Goal: Transaction & Acquisition: Purchase product/service

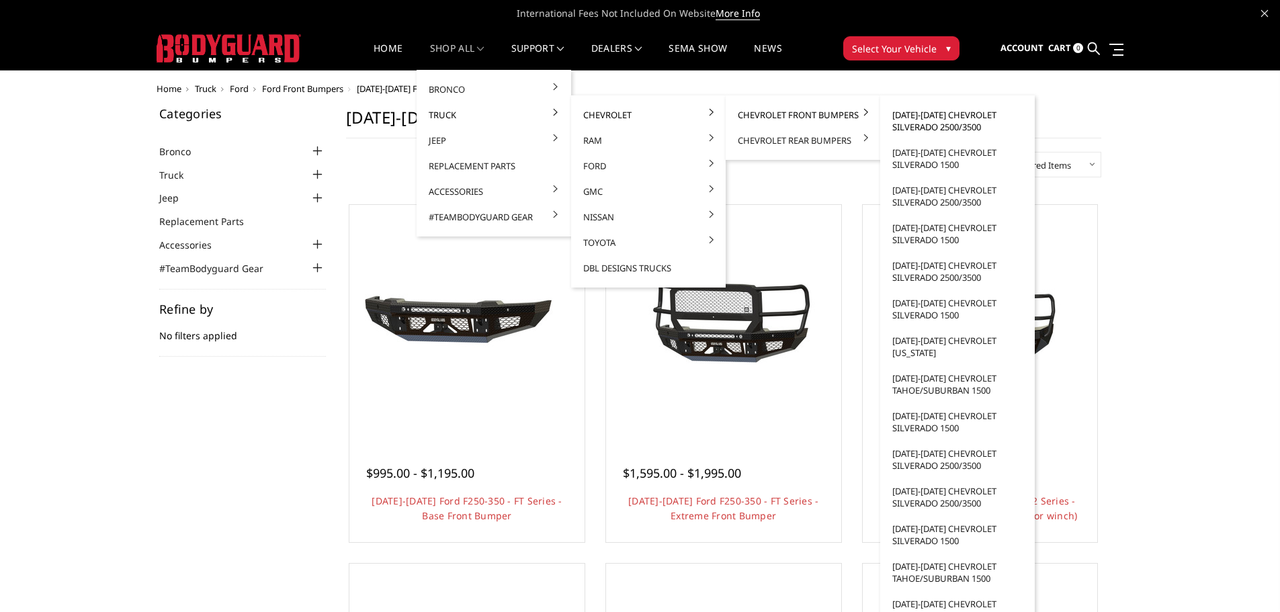
click at [961, 121] on link "[DATE]-[DATE] Chevrolet Silverado 2500/3500" at bounding box center [957, 121] width 144 height 38
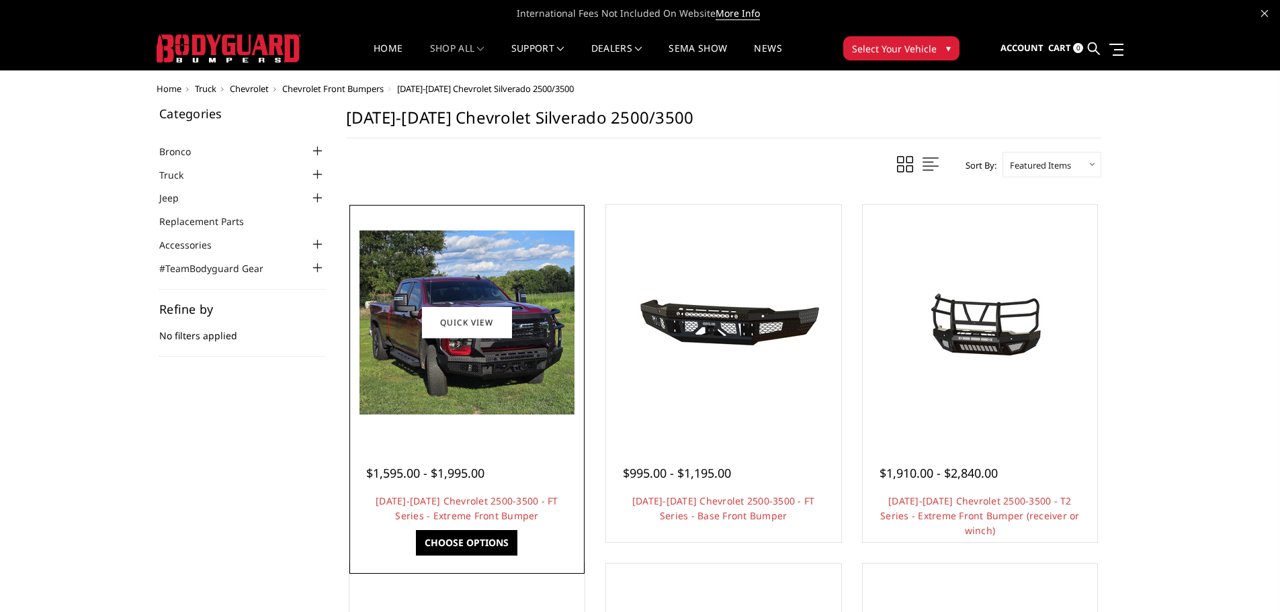
click at [494, 391] on img at bounding box center [466, 322] width 215 height 184
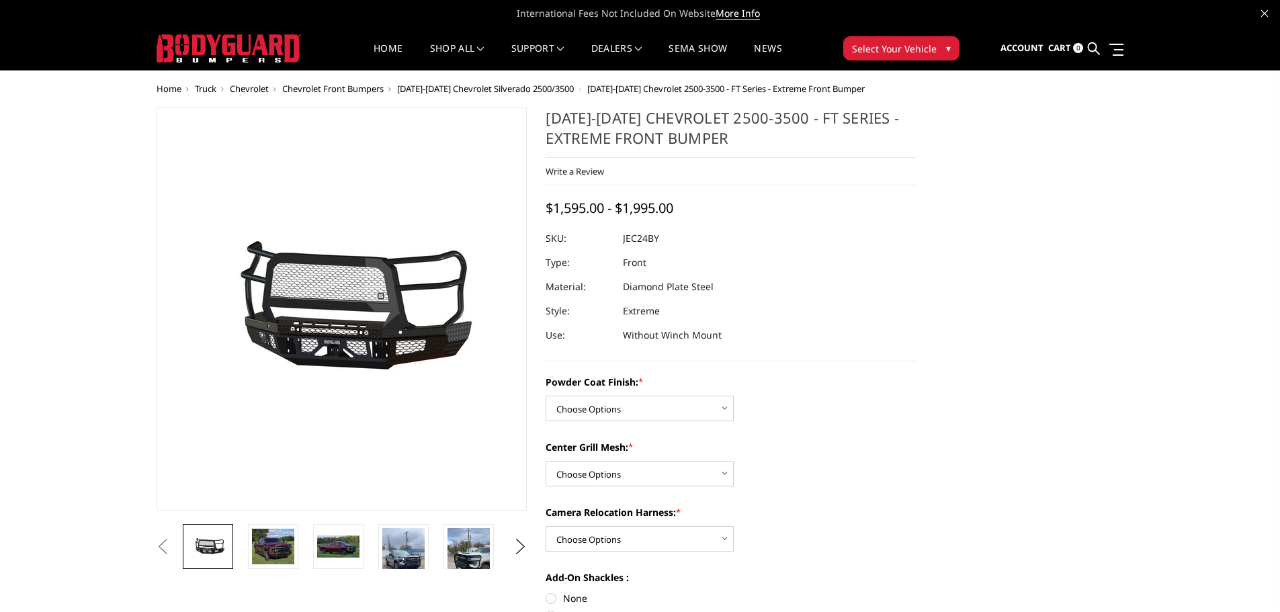
click at [355, 329] on img at bounding box center [324, 310] width 860 height 402
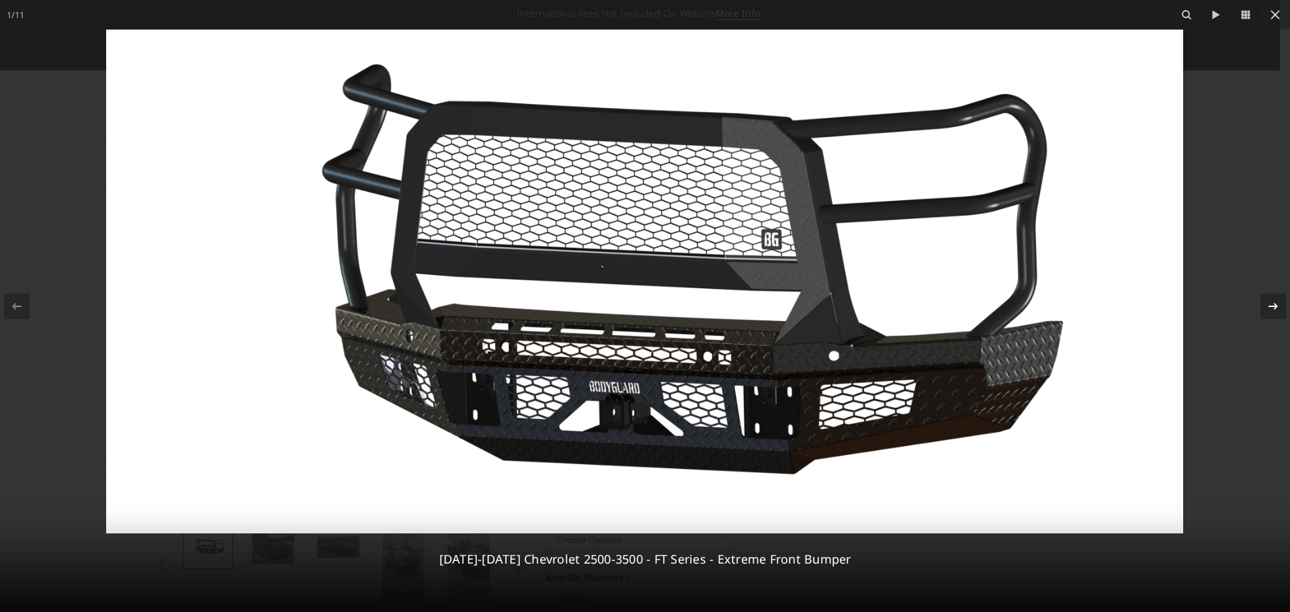
click at [1272, 307] on icon at bounding box center [1273, 306] width 16 height 16
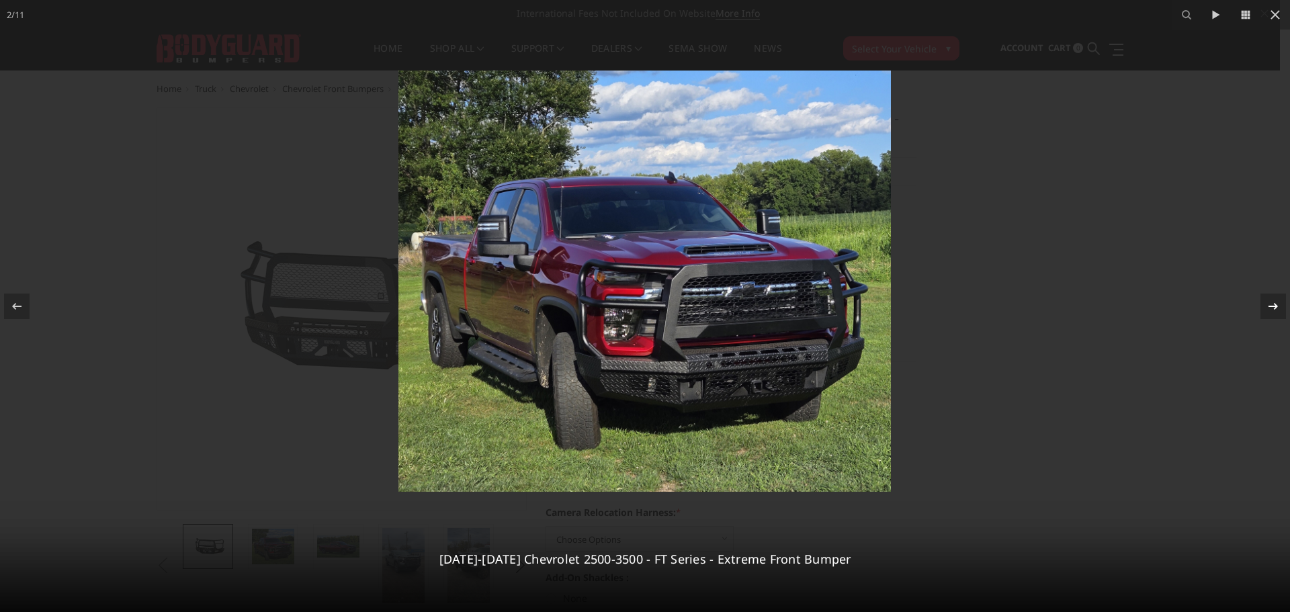
click at [1274, 304] on icon at bounding box center [1272, 305] width 9 height 7
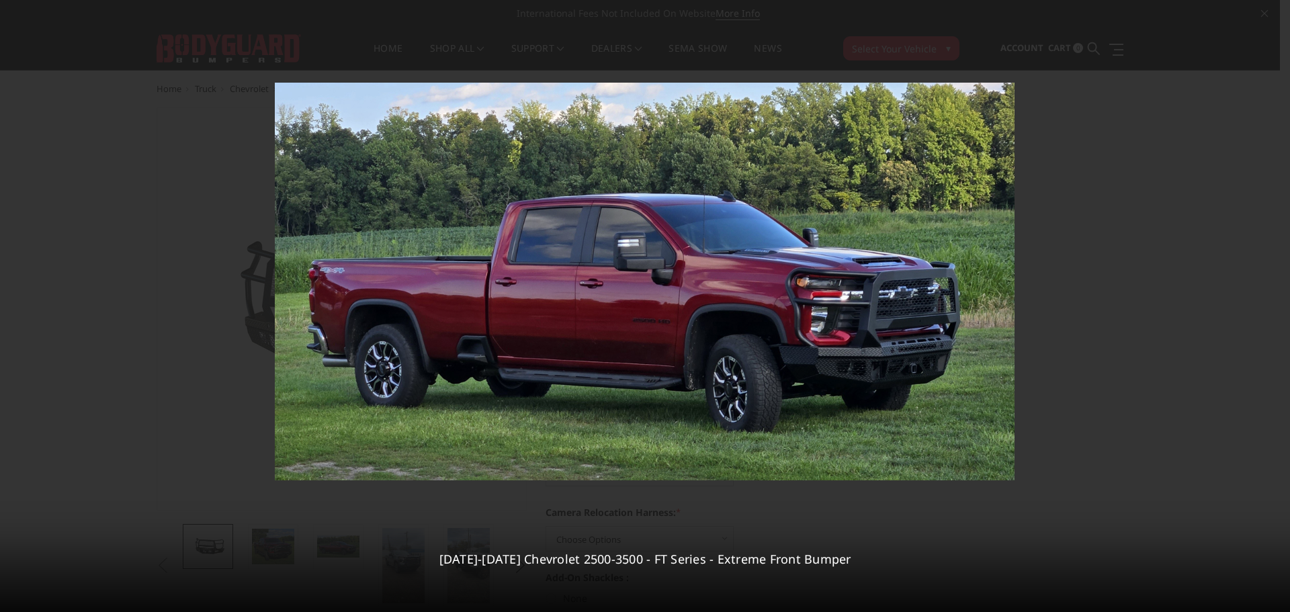
click at [1274, 304] on div "3 / 11 2024-2025 Chevrolet 2500-3500 - FT Series - Extreme Front Bumper" at bounding box center [645, 306] width 1290 height 612
click at [1270, 308] on icon at bounding box center [1273, 306] width 16 height 16
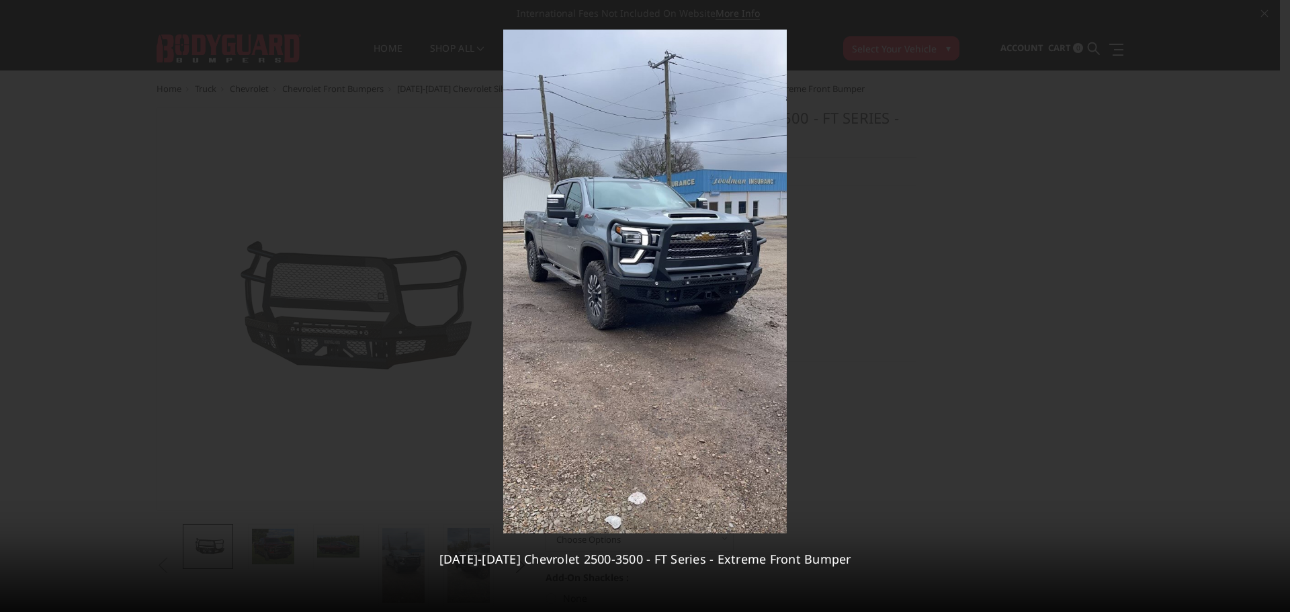
click at [1270, 308] on div "4 / 11 2024-2025 Chevrolet 2500-3500 - FT Series - Extreme Front Bumper" at bounding box center [645, 306] width 1290 height 612
click at [1270, 308] on icon at bounding box center [1273, 306] width 16 height 16
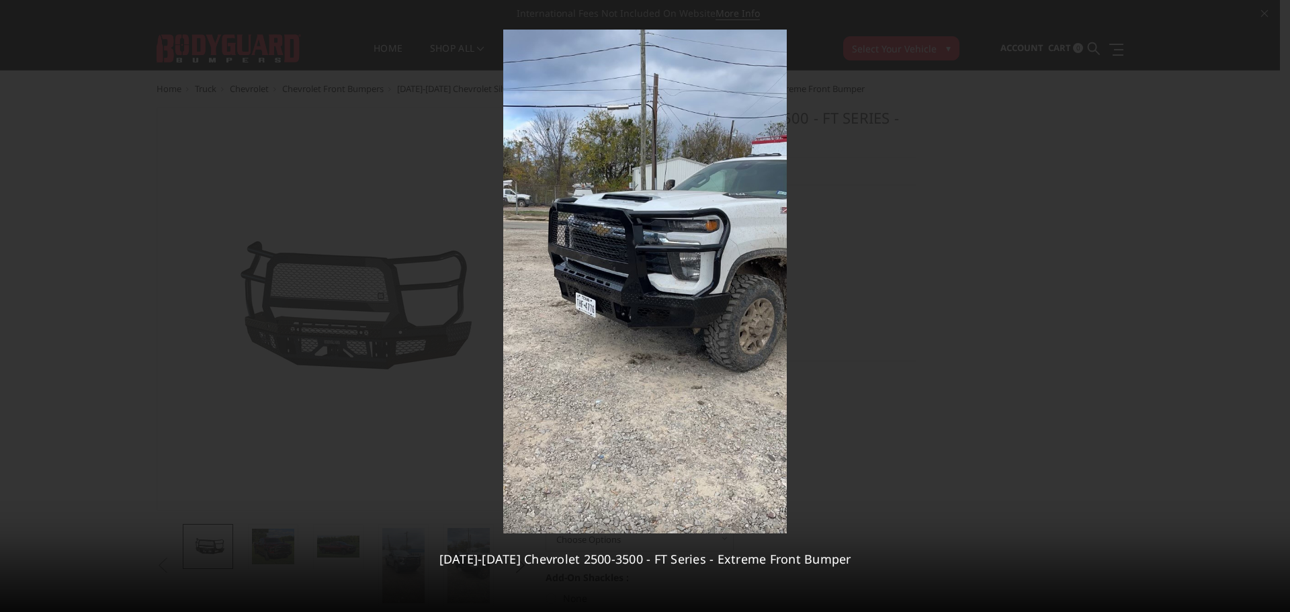
click at [1270, 308] on div "5 / 11 2024-2025 Chevrolet 2500-3500 - FT Series - Extreme Front Bumper" at bounding box center [645, 306] width 1290 height 612
click at [1270, 308] on icon at bounding box center [1273, 306] width 16 height 16
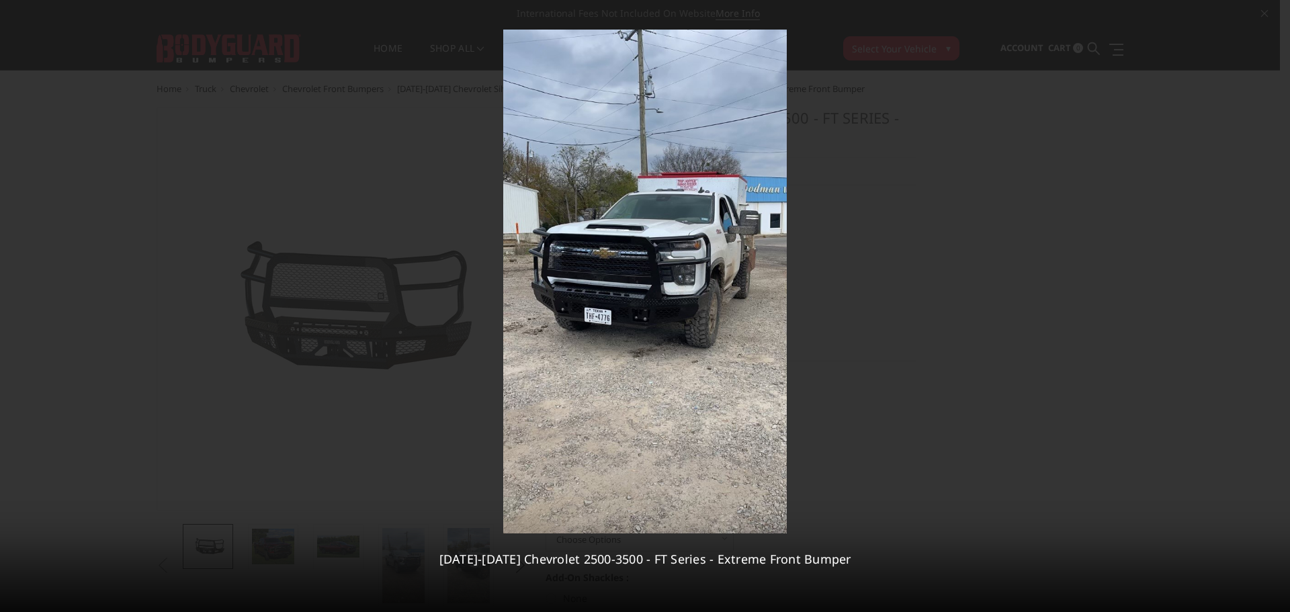
click at [1270, 308] on div "6 / 11 2024-2025 Chevrolet 2500-3500 - FT Series - Extreme Front Bumper" at bounding box center [645, 306] width 1290 height 612
click at [1270, 308] on icon at bounding box center [1273, 306] width 16 height 16
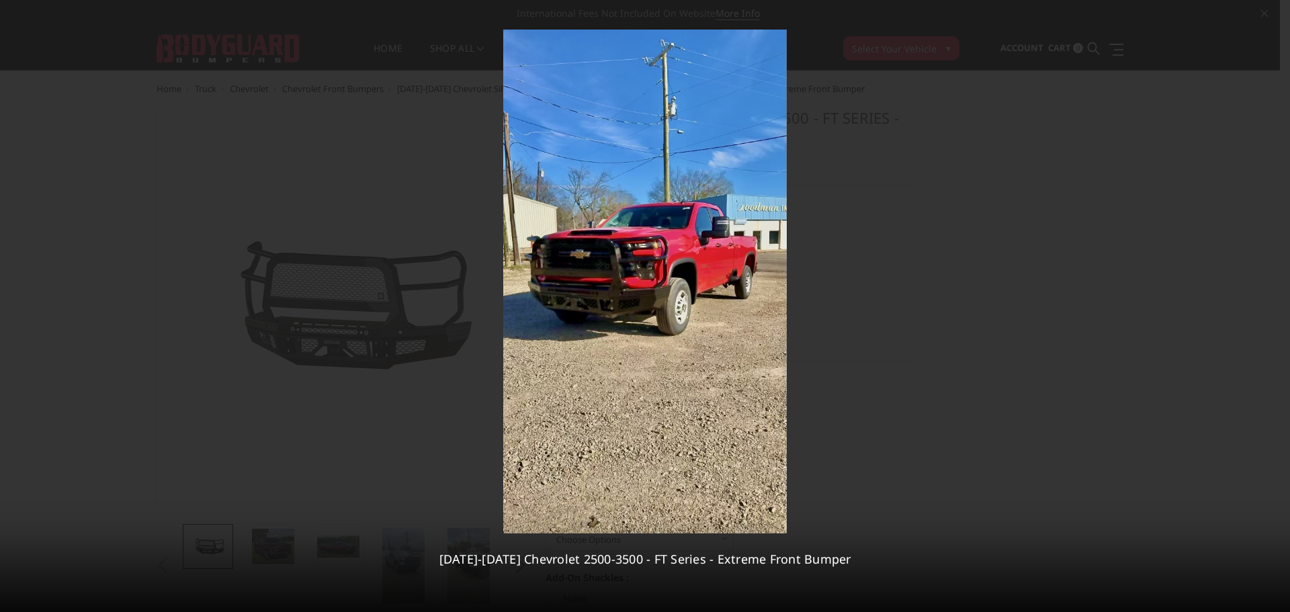
click at [1270, 308] on div "7 / 11 2024-2025 Chevrolet 2500-3500 - FT Series - Extreme Front Bumper" at bounding box center [645, 306] width 1290 height 612
click at [1270, 308] on icon at bounding box center [1273, 306] width 16 height 16
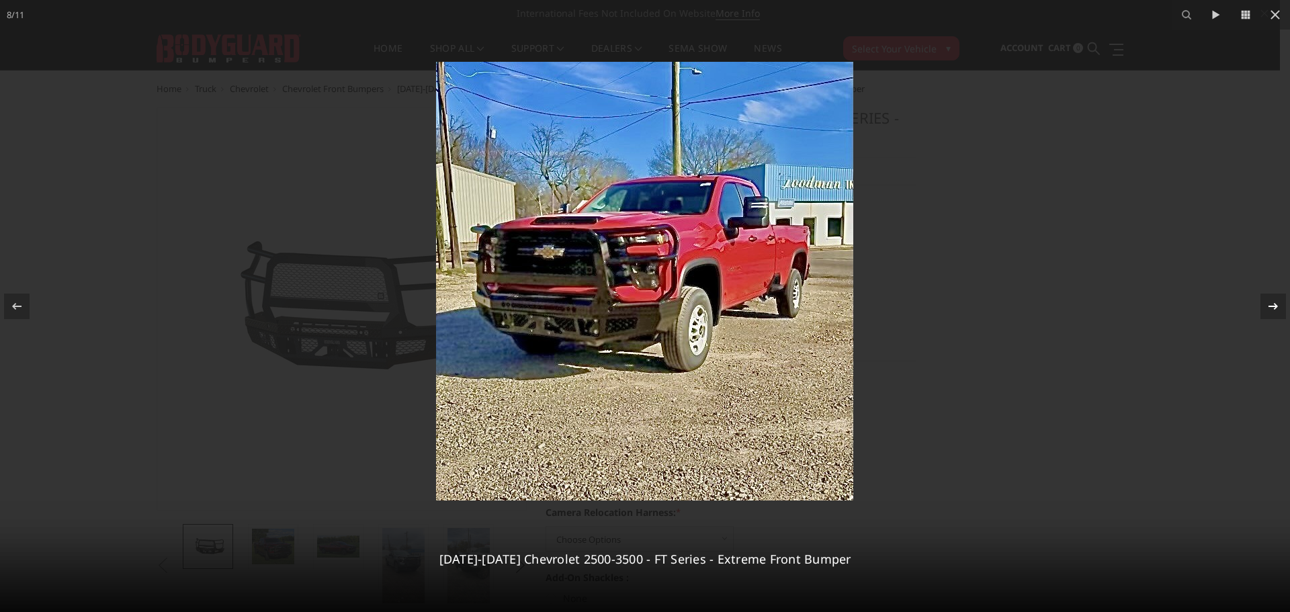
click at [1270, 308] on icon at bounding box center [1273, 306] width 16 height 16
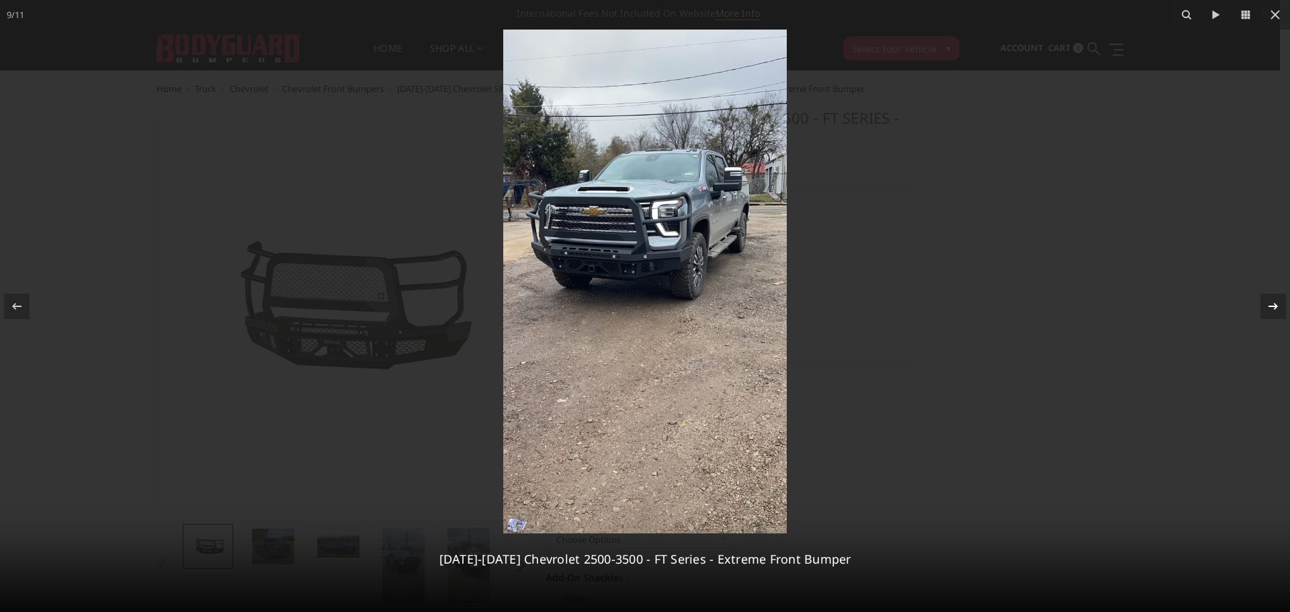
click at [1270, 308] on icon at bounding box center [1273, 306] width 16 height 16
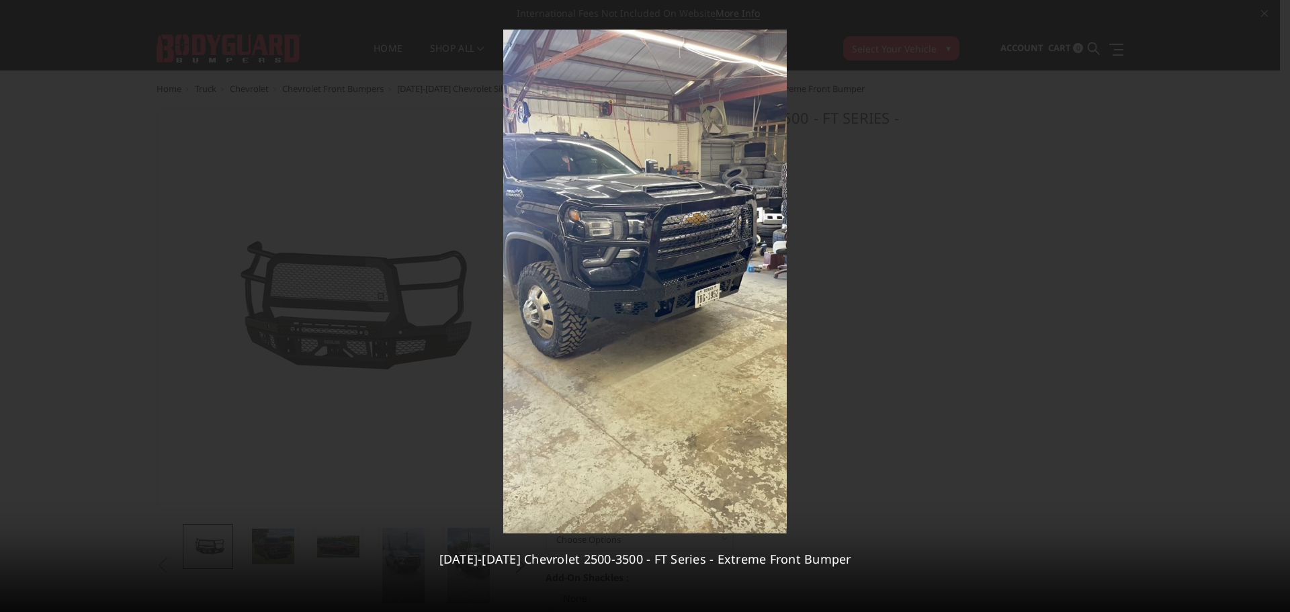
click at [1270, 308] on div "10 / 11 2024-2025 Chevrolet 2500-3500 - FT Series - Extreme Front Bumper" at bounding box center [645, 306] width 1290 height 612
click at [1270, 308] on icon at bounding box center [1273, 306] width 16 height 16
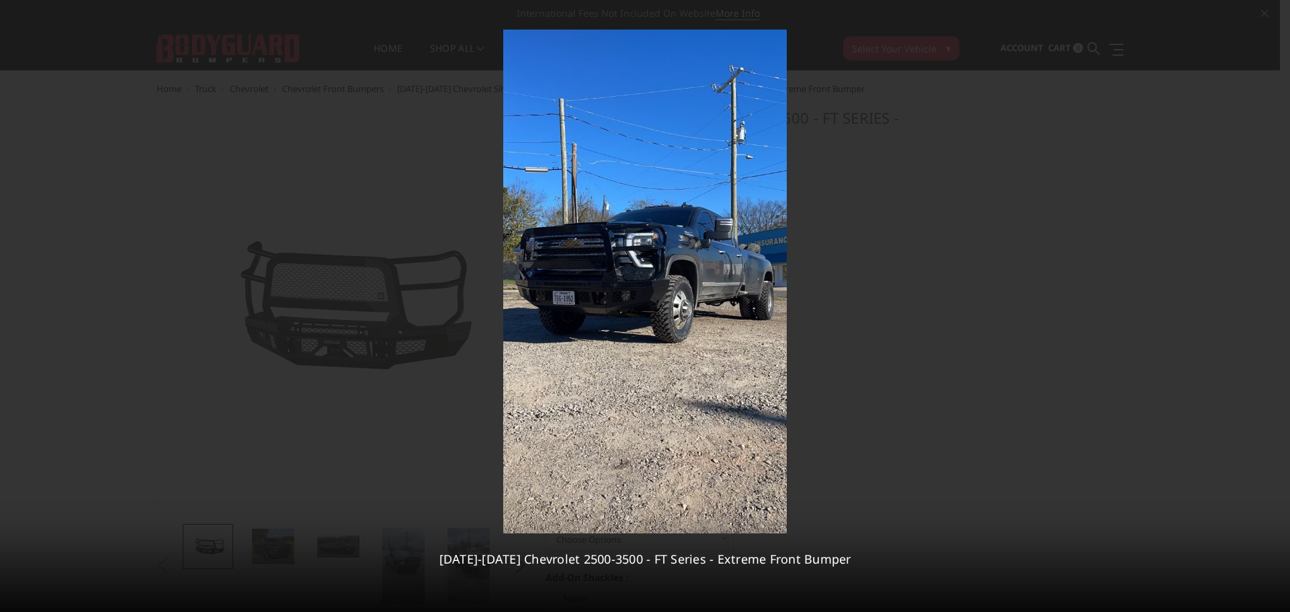
click at [1270, 308] on div "11 / 11 2024-2025 Chevrolet 2500-3500 - FT Series - Extreme Front Bumper" at bounding box center [645, 306] width 1290 height 612
click at [1049, 314] on div at bounding box center [645, 306] width 1290 height 612
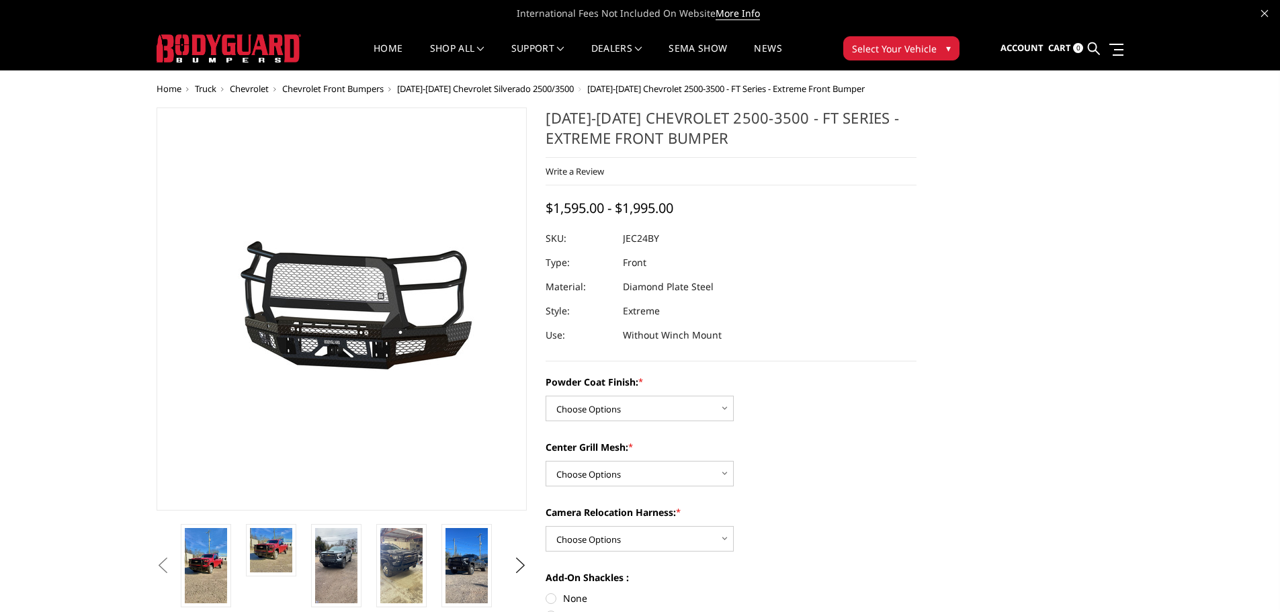
click at [167, 569] on button "Previous" at bounding box center [163, 566] width 20 height 20
click at [163, 565] on button "Previous" at bounding box center [163, 566] width 20 height 20
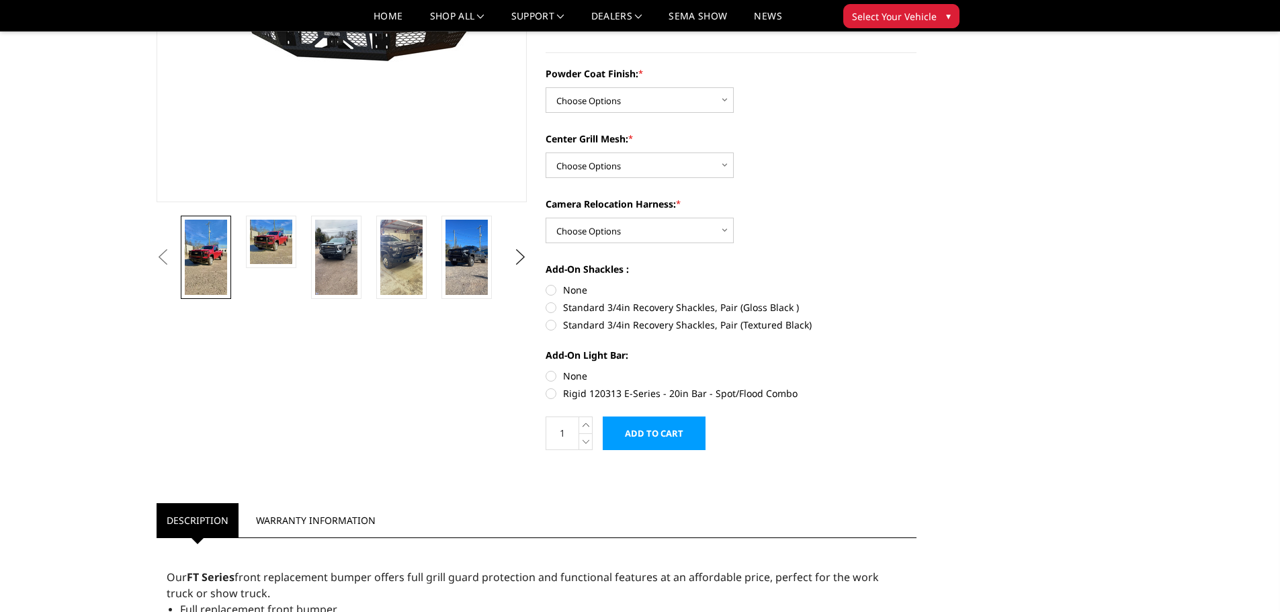
click at [191, 217] on link at bounding box center [206, 257] width 50 height 83
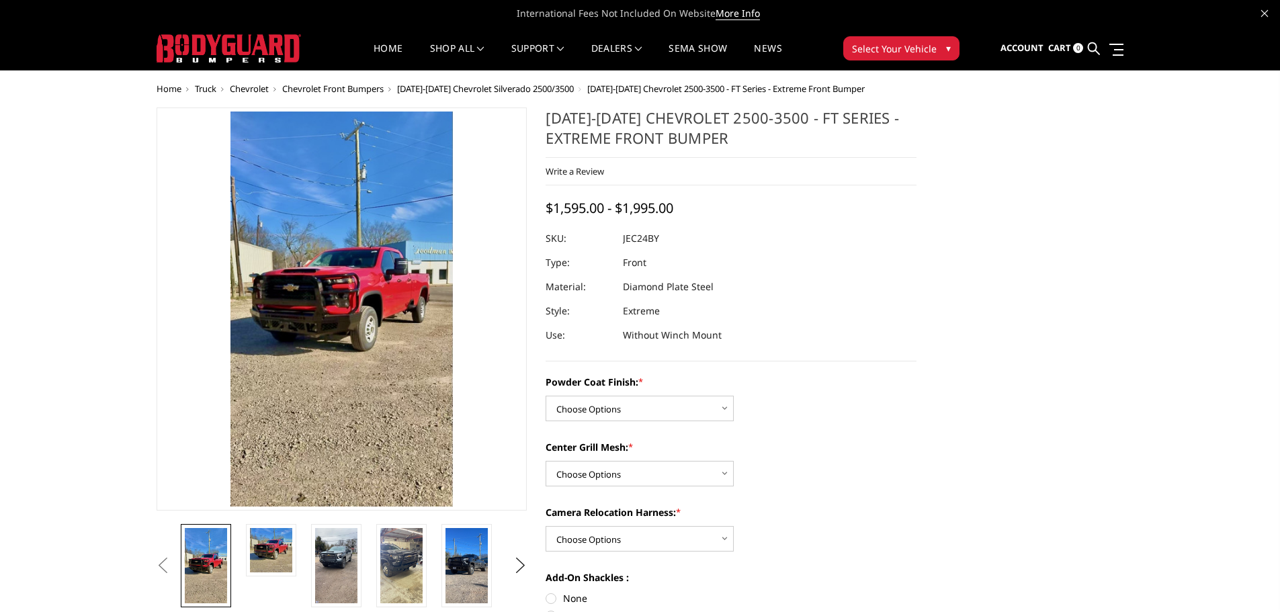
click at [163, 568] on button "Previous" at bounding box center [163, 566] width 20 height 20
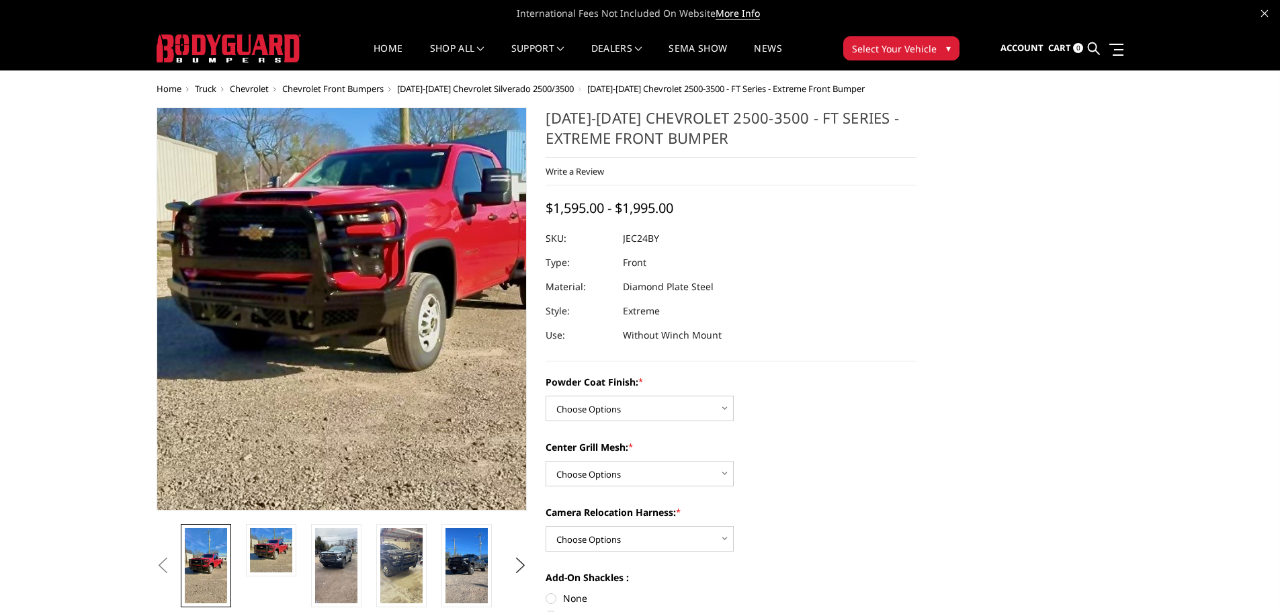
click at [261, 337] on img at bounding box center [367, 279] width 484 height 860
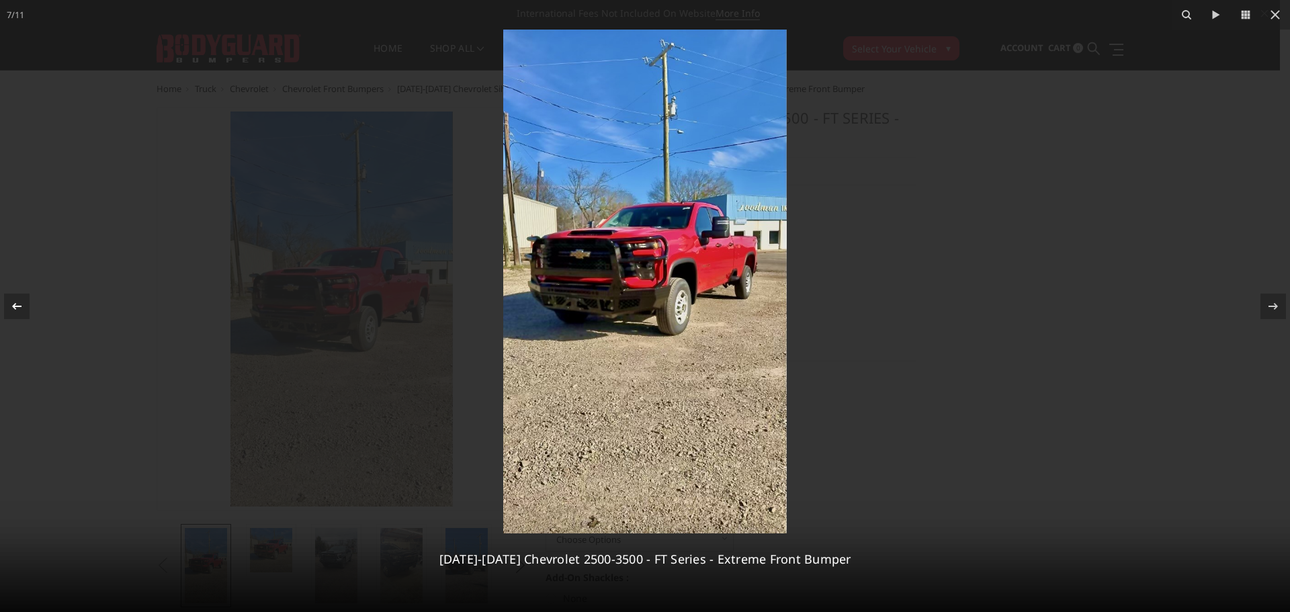
click at [19, 304] on icon at bounding box center [17, 306] width 16 height 16
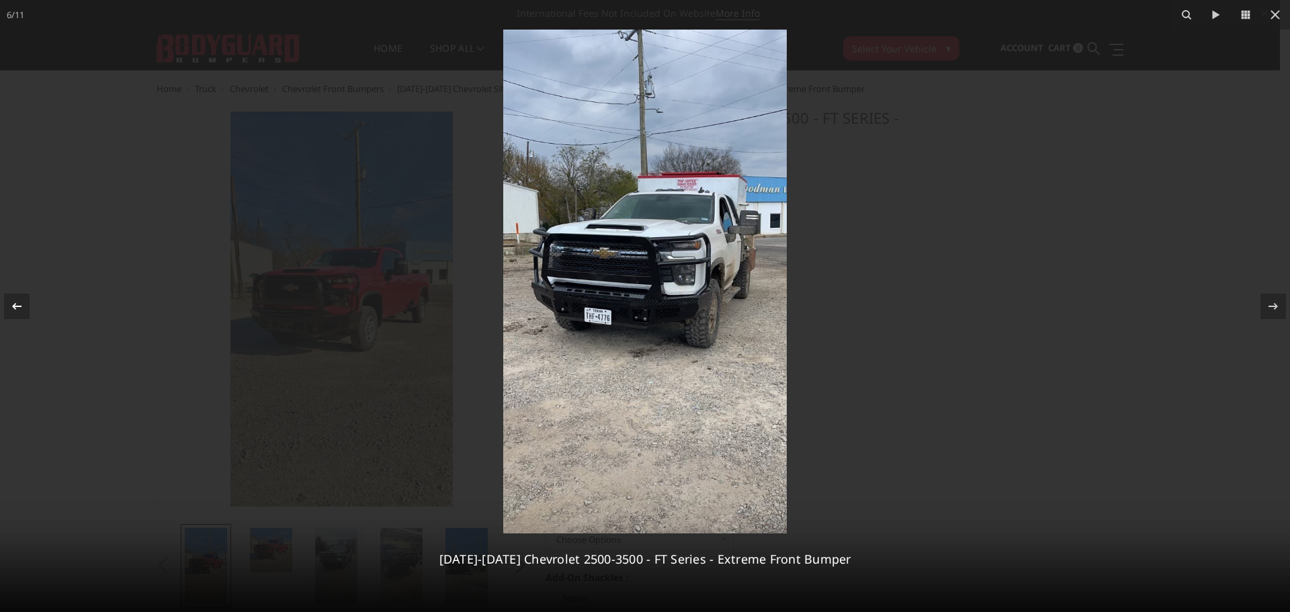
click at [14, 306] on icon at bounding box center [16, 305] width 9 height 7
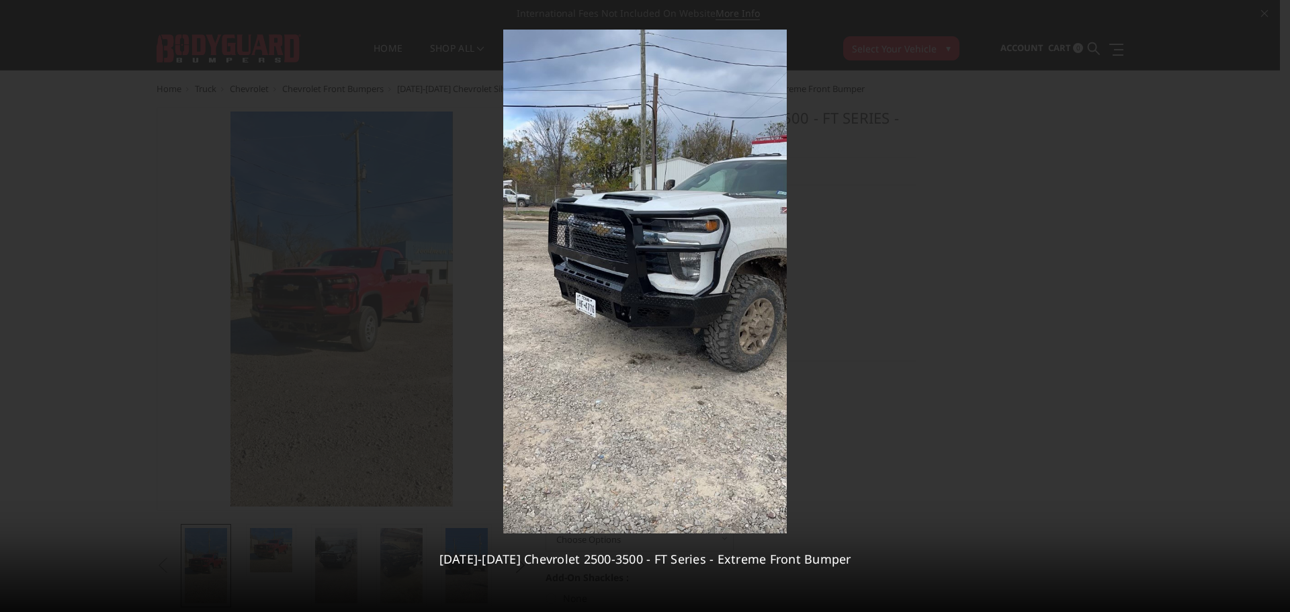
click at [14, 306] on div "5 / 11 2024-2025 Chevrolet 2500-3500 - FT Series - Extreme Front Bumper" at bounding box center [645, 306] width 1290 height 612
click at [14, 306] on icon at bounding box center [16, 305] width 9 height 7
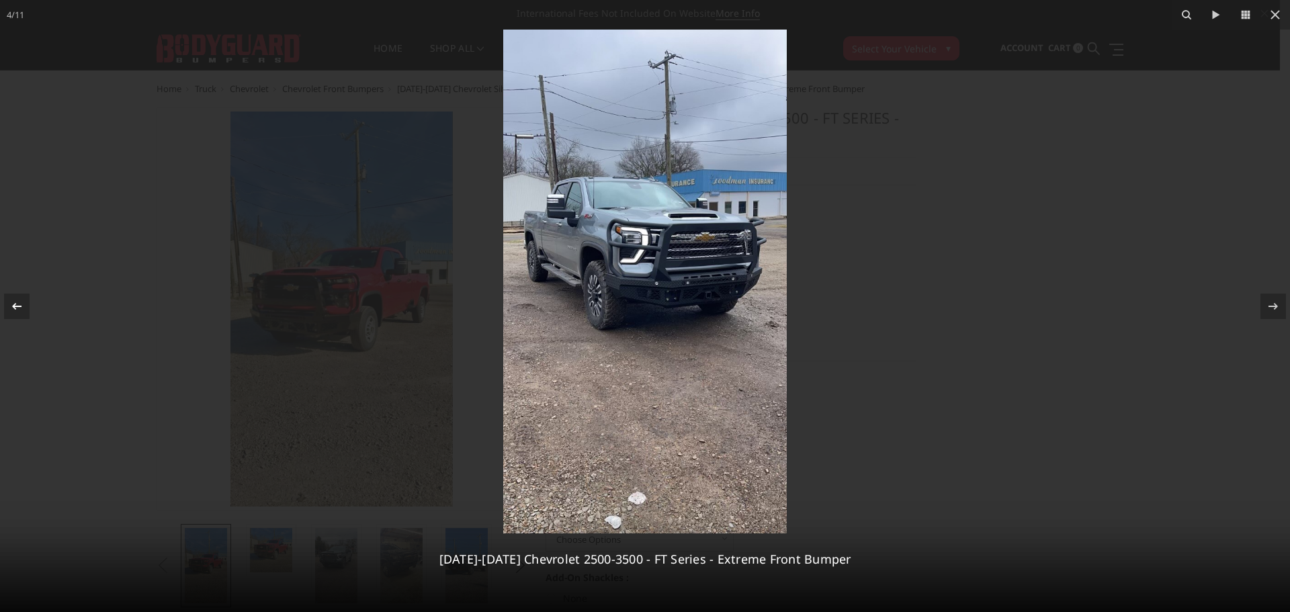
click at [14, 306] on icon at bounding box center [16, 305] width 9 height 7
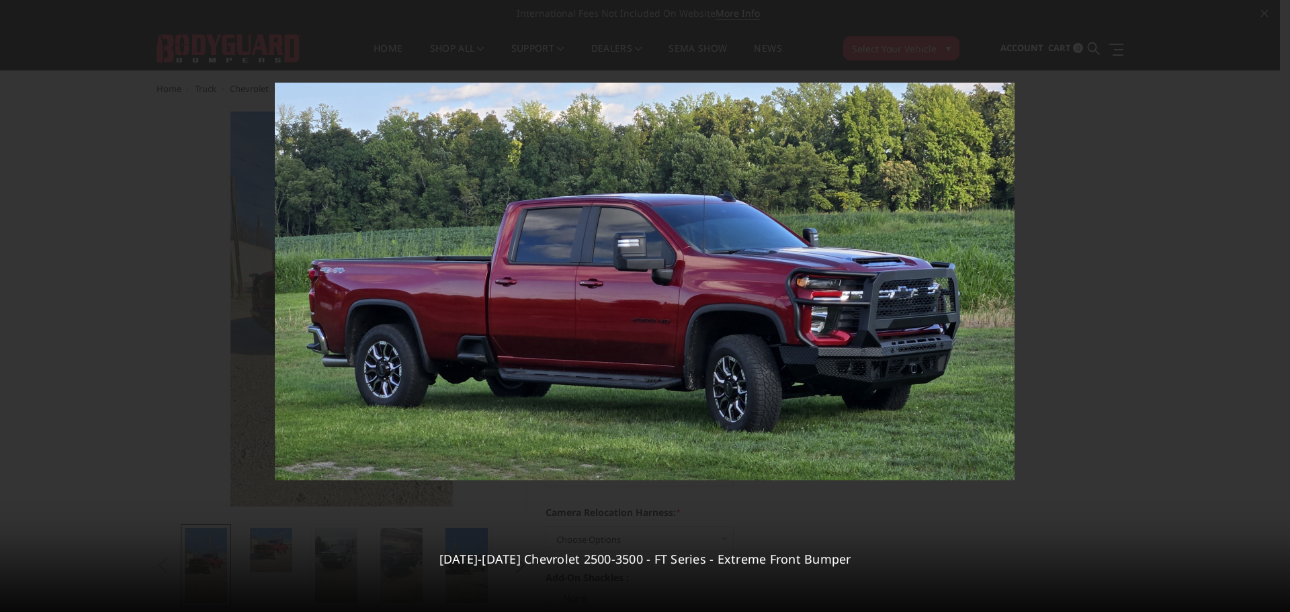
click at [14, 306] on div "3 / 11 2024-2025 Chevrolet 2500-3500 - FT Series - Extreme Front Bumper" at bounding box center [645, 306] width 1290 height 612
click at [14, 306] on icon at bounding box center [16, 305] width 9 height 7
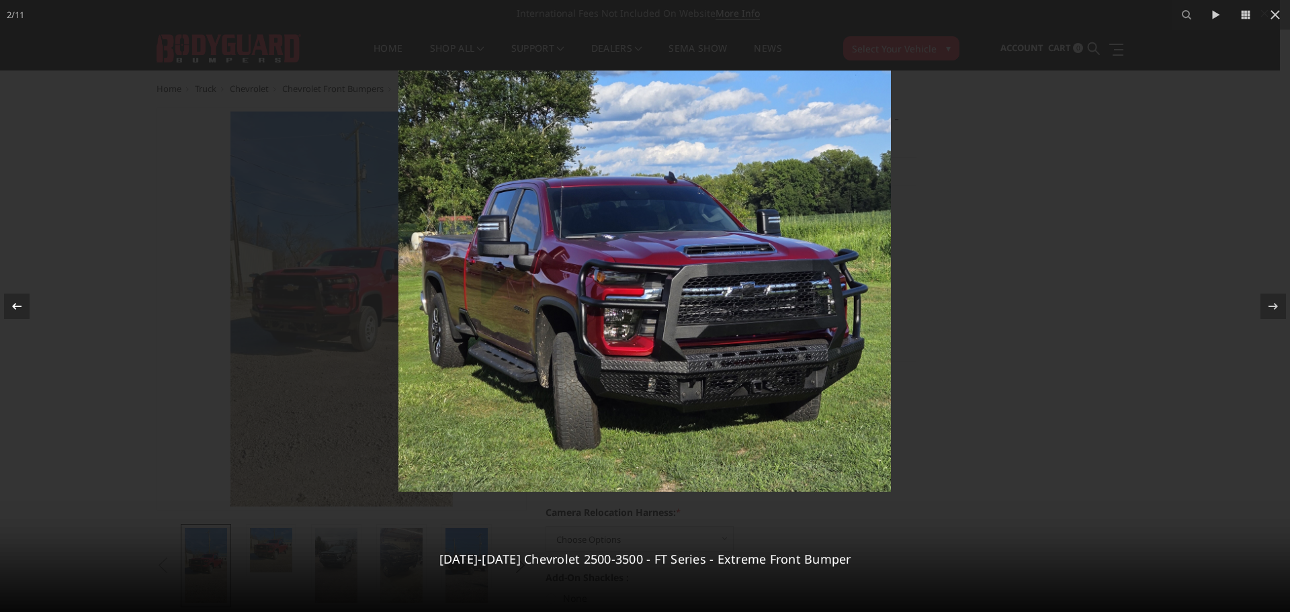
click at [14, 306] on icon at bounding box center [16, 305] width 9 height 7
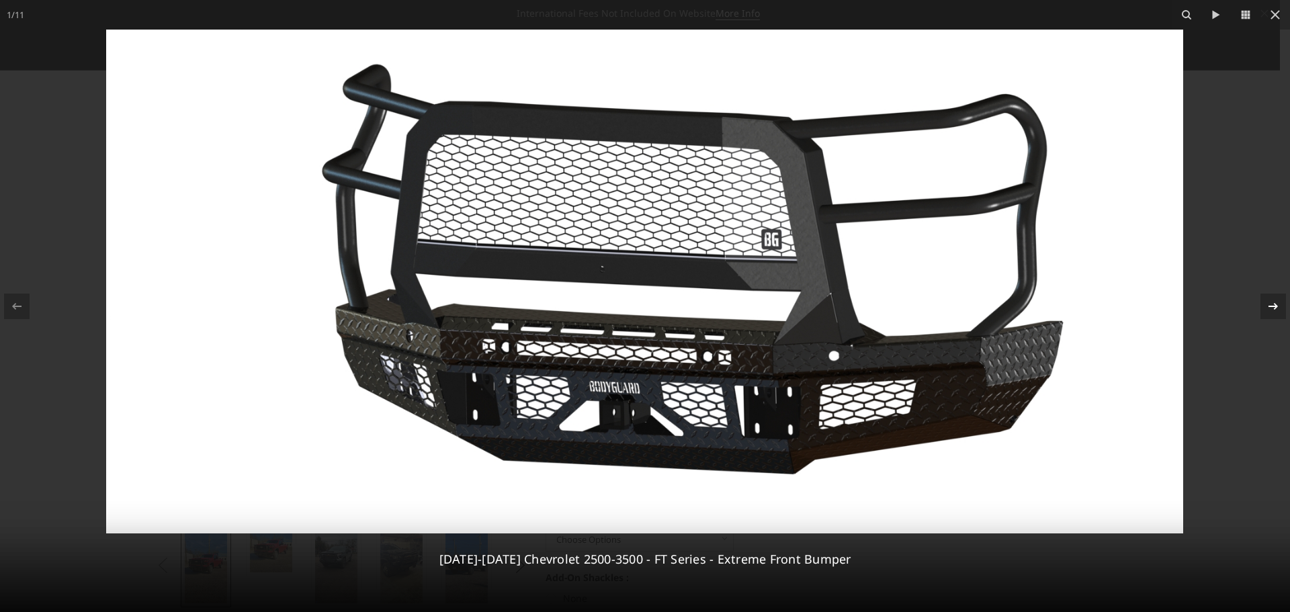
click at [1269, 308] on icon at bounding box center [1273, 306] width 16 height 16
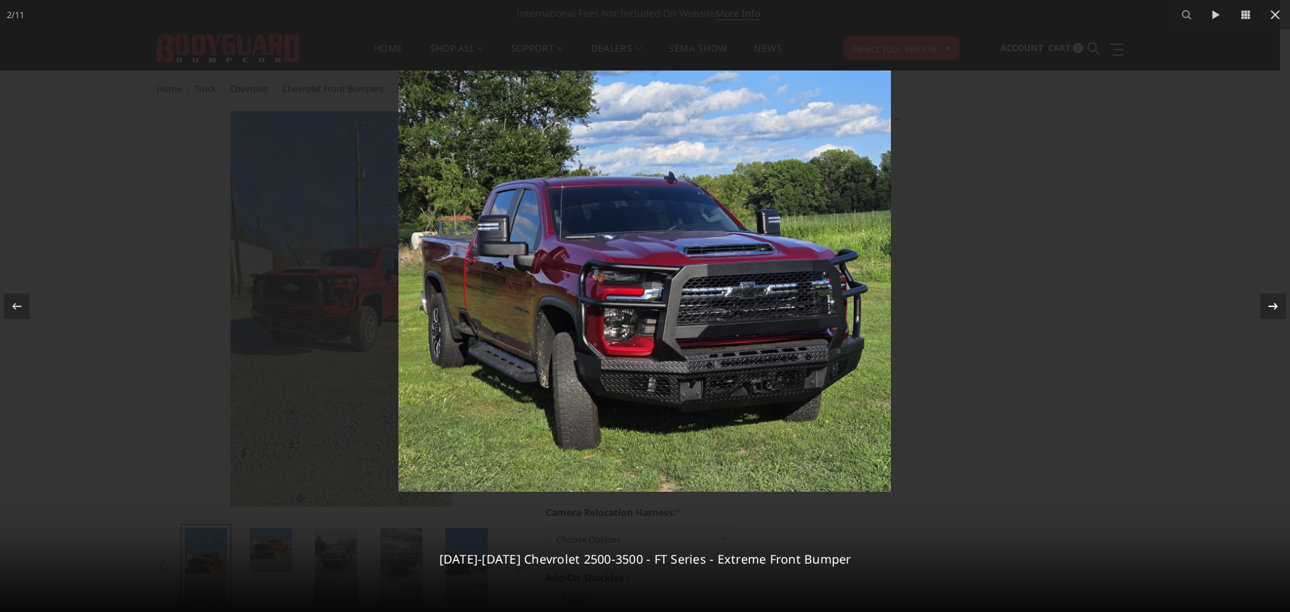
click at [1271, 303] on icon at bounding box center [1273, 306] width 16 height 16
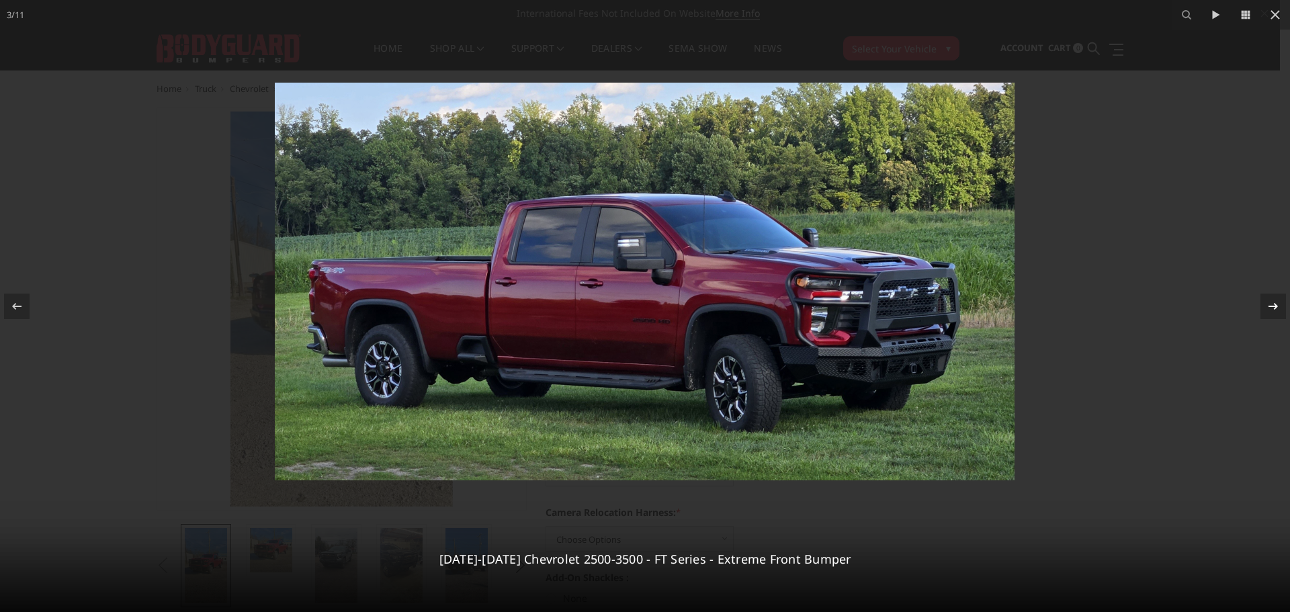
click at [1271, 303] on icon at bounding box center [1273, 306] width 16 height 16
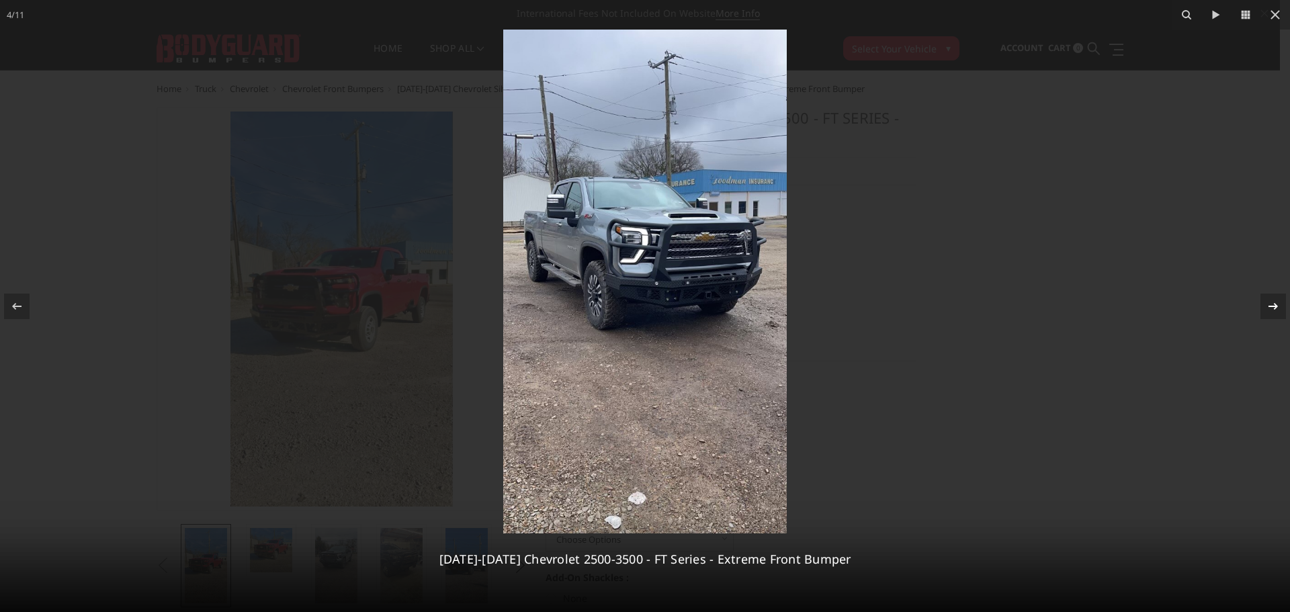
click at [1271, 306] on icon at bounding box center [1272, 305] width 9 height 7
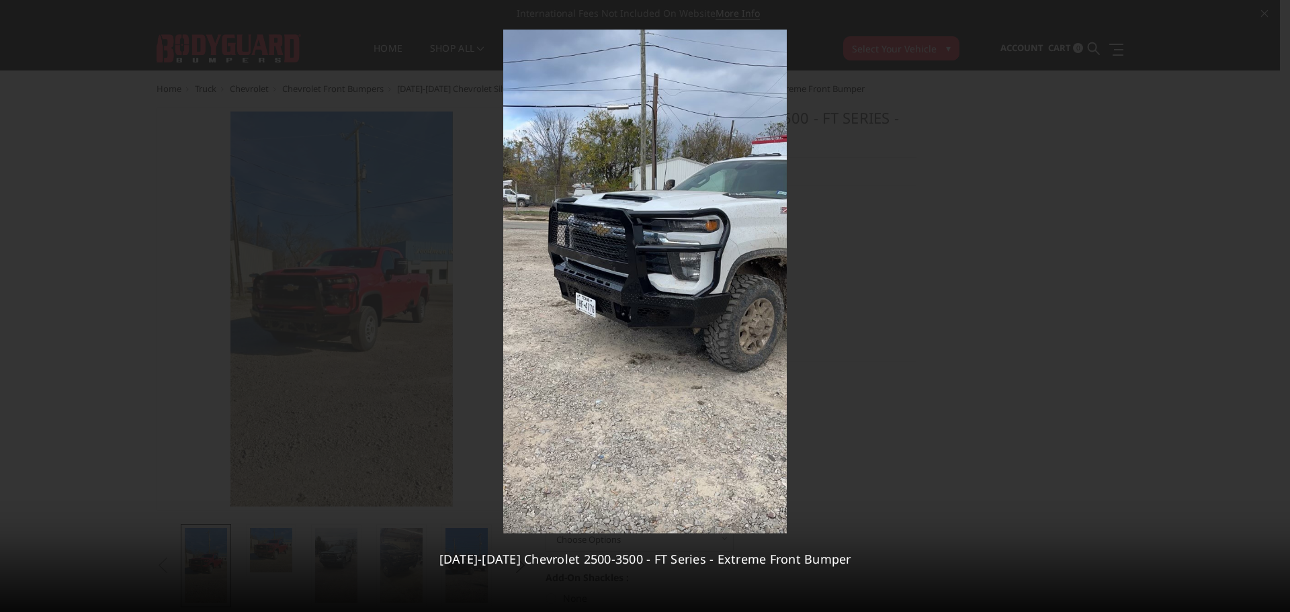
click at [1271, 306] on div "5 / 11 2024-2025 Chevrolet 2500-3500 - FT Series - Extreme Front Bumper" at bounding box center [645, 306] width 1290 height 612
click at [1271, 306] on icon at bounding box center [1272, 305] width 9 height 7
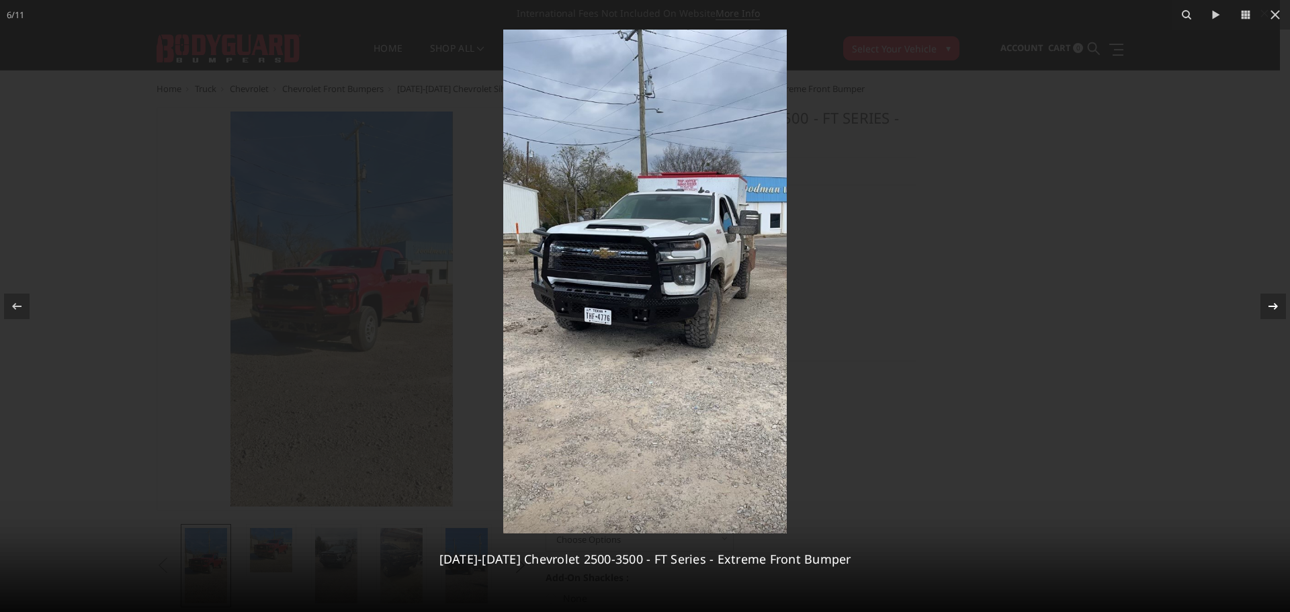
click at [1271, 306] on icon at bounding box center [1272, 305] width 9 height 7
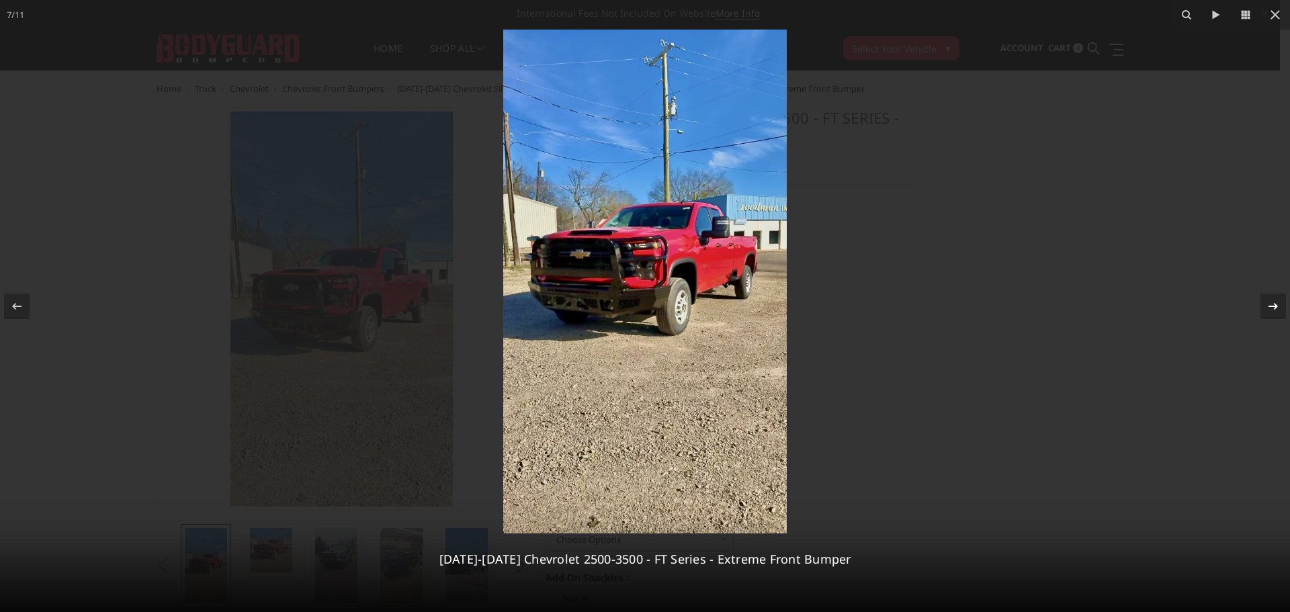
click at [1271, 306] on icon at bounding box center [1272, 305] width 9 height 7
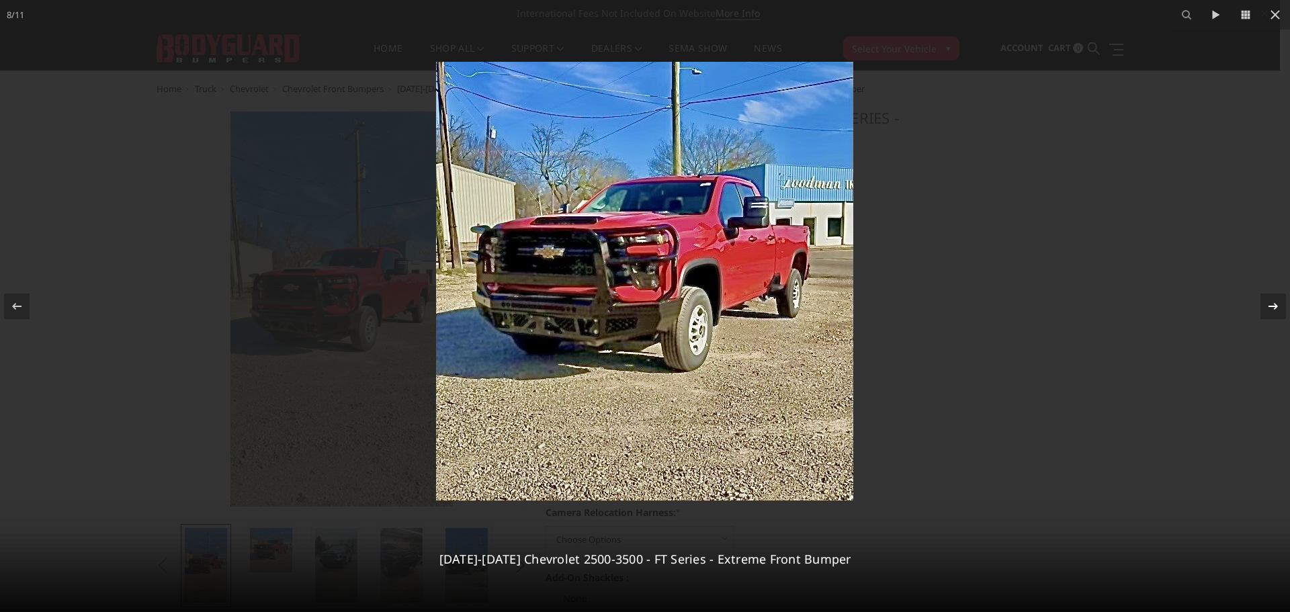
click at [1271, 306] on icon at bounding box center [1272, 305] width 9 height 7
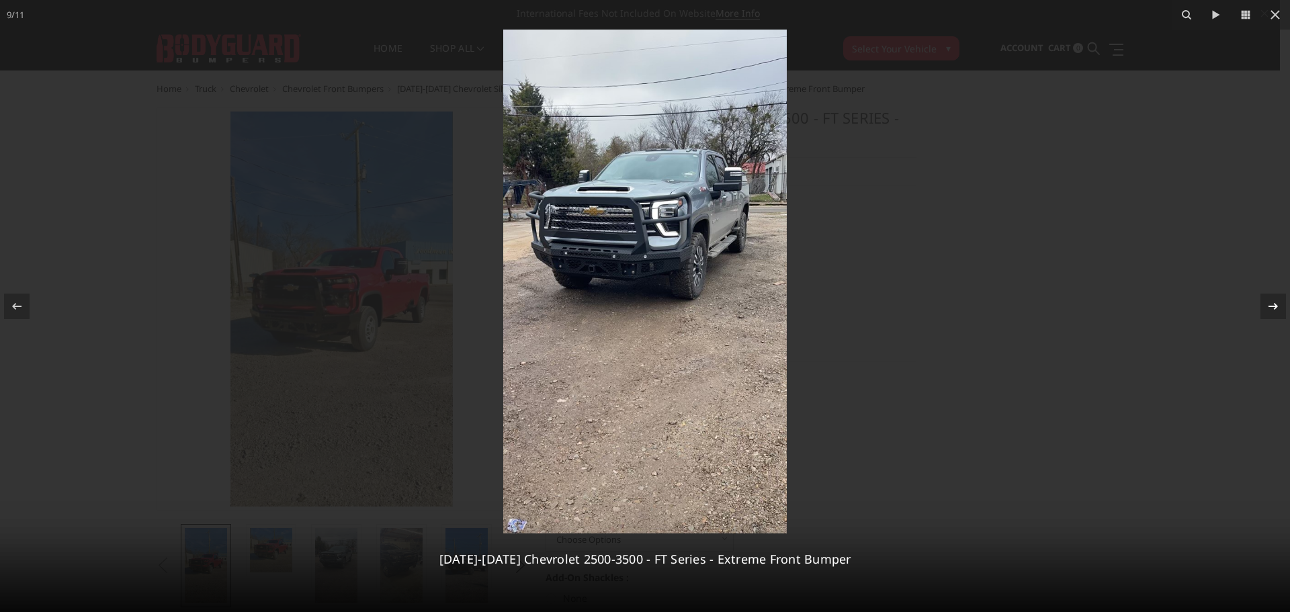
click at [1270, 303] on icon at bounding box center [1273, 306] width 16 height 16
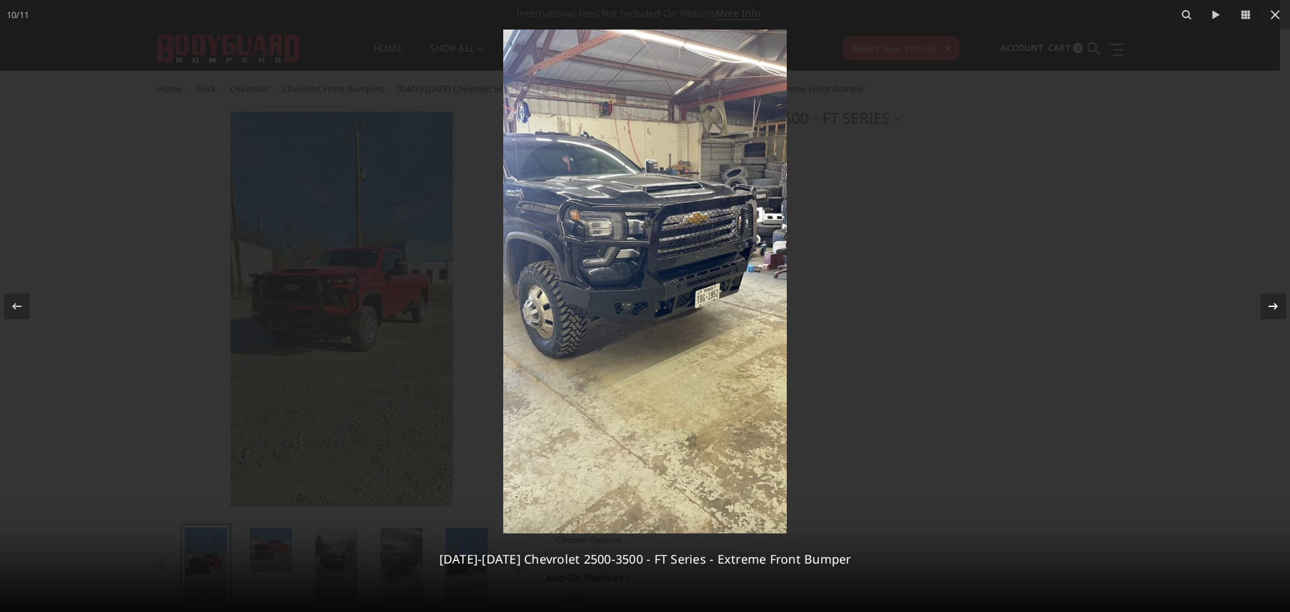
click at [1270, 303] on icon at bounding box center [1273, 306] width 16 height 16
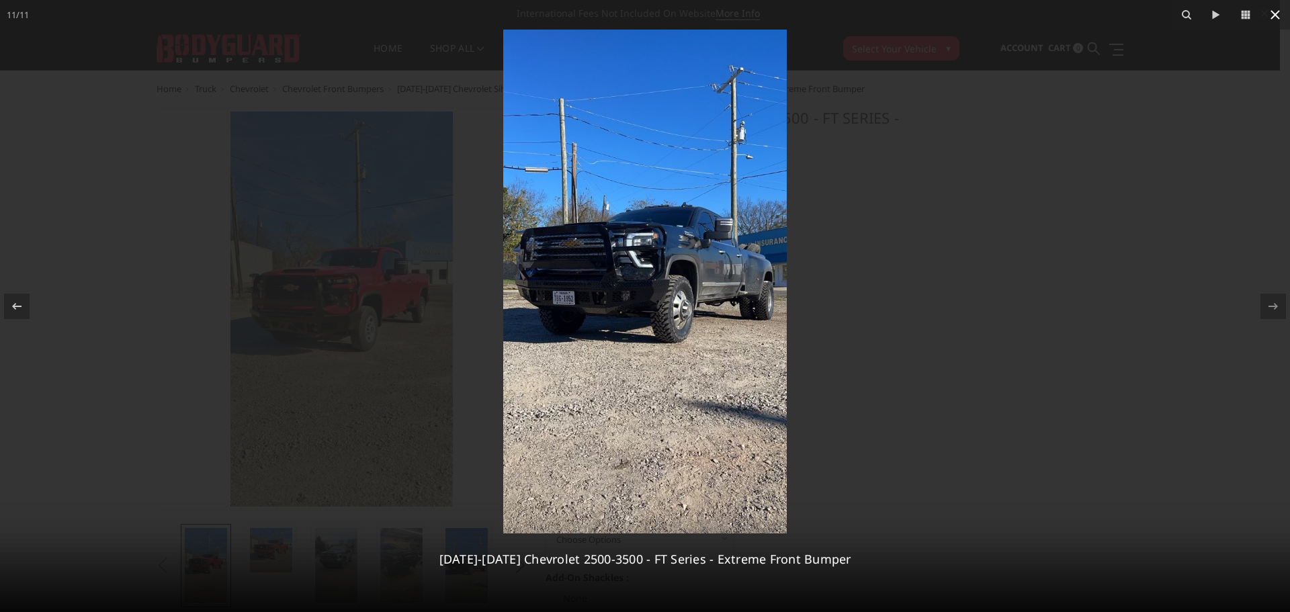
click at [1269, 14] on icon at bounding box center [1275, 15] width 16 height 16
